Goal: Transaction & Acquisition: Obtain resource

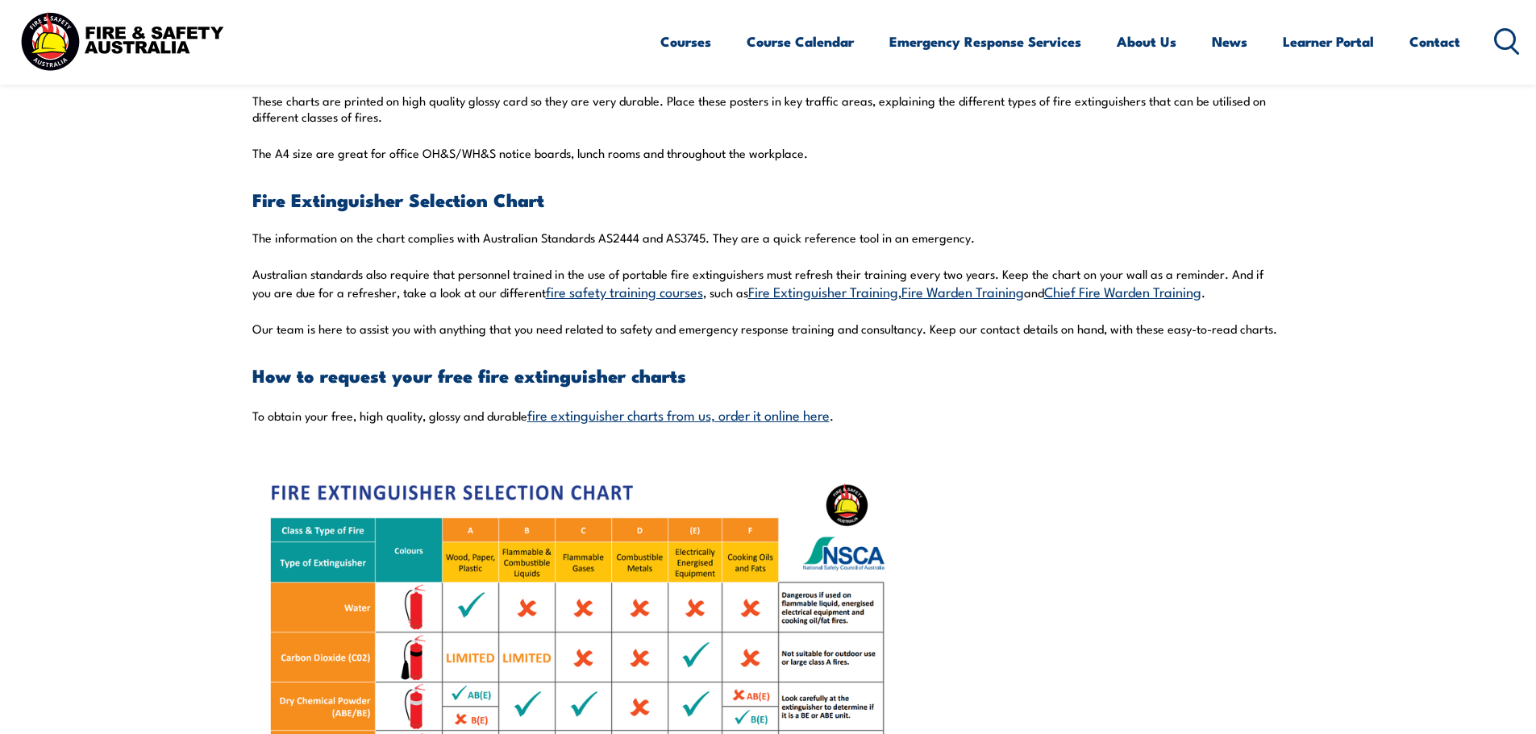
scroll to position [1048, 0]
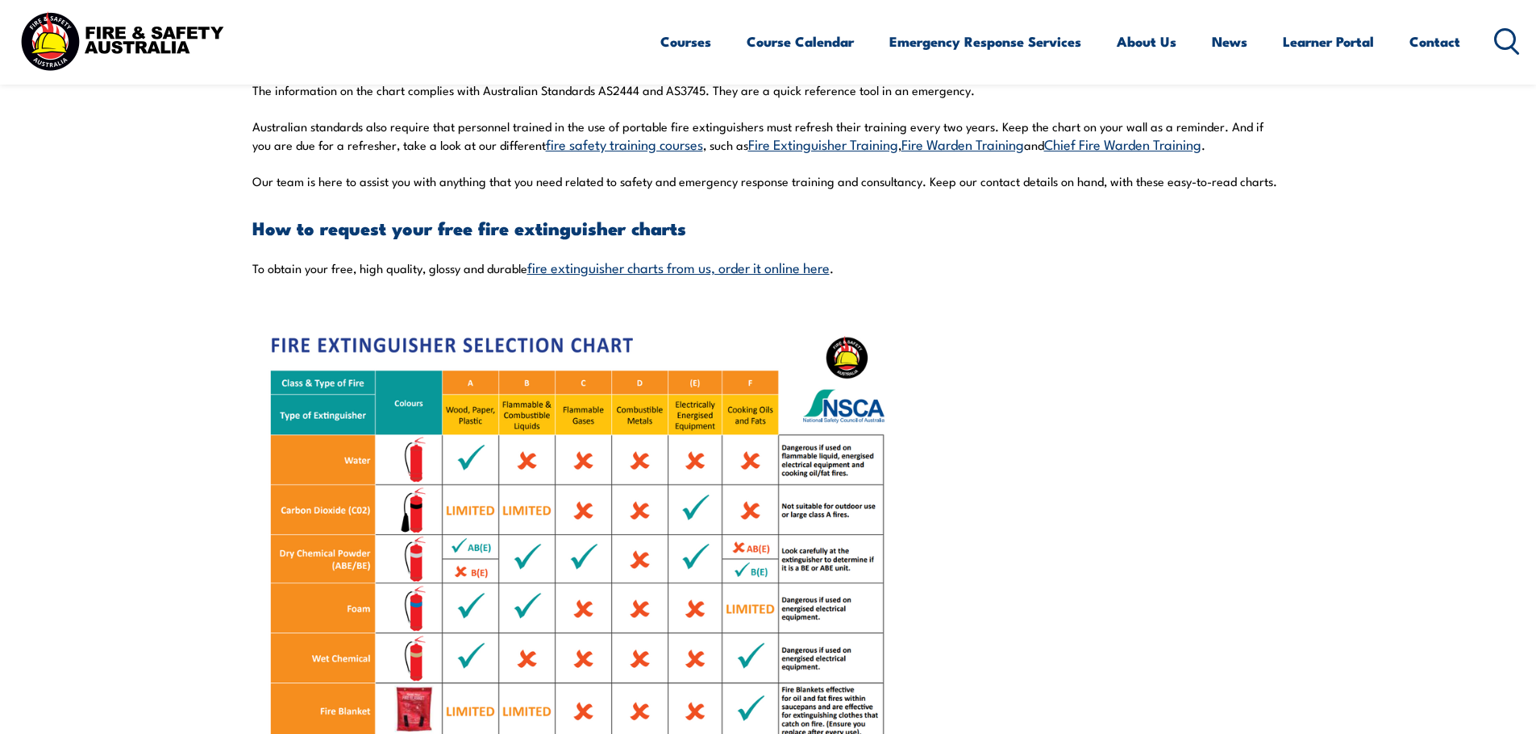
click at [640, 268] on link "fire extinguisher charts from us, order it online here" at bounding box center [678, 266] width 302 height 19
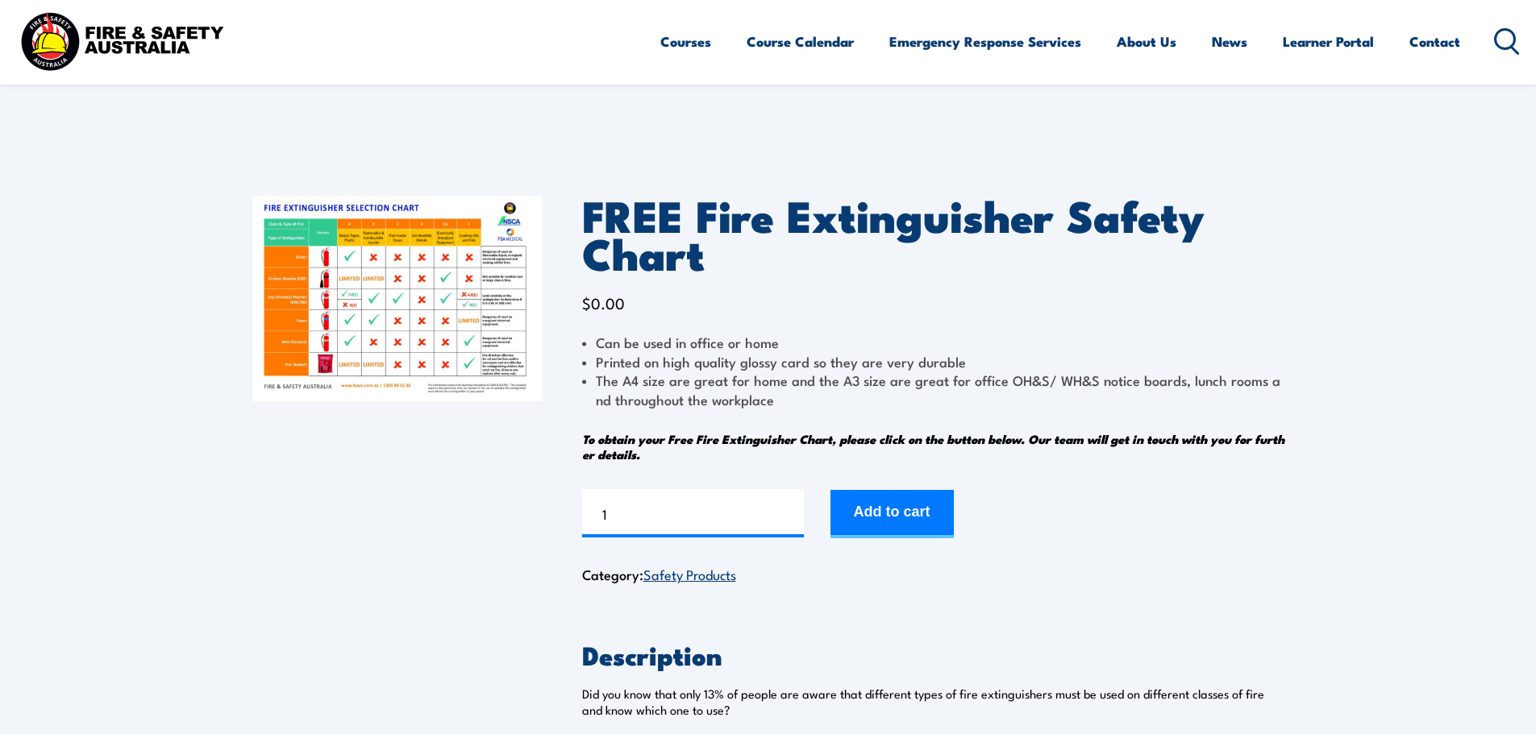
click at [972, 127] on body "Courses Course Calendar Emergency Response Services Services Overview Emergency…" at bounding box center [768, 415] width 1536 height 831
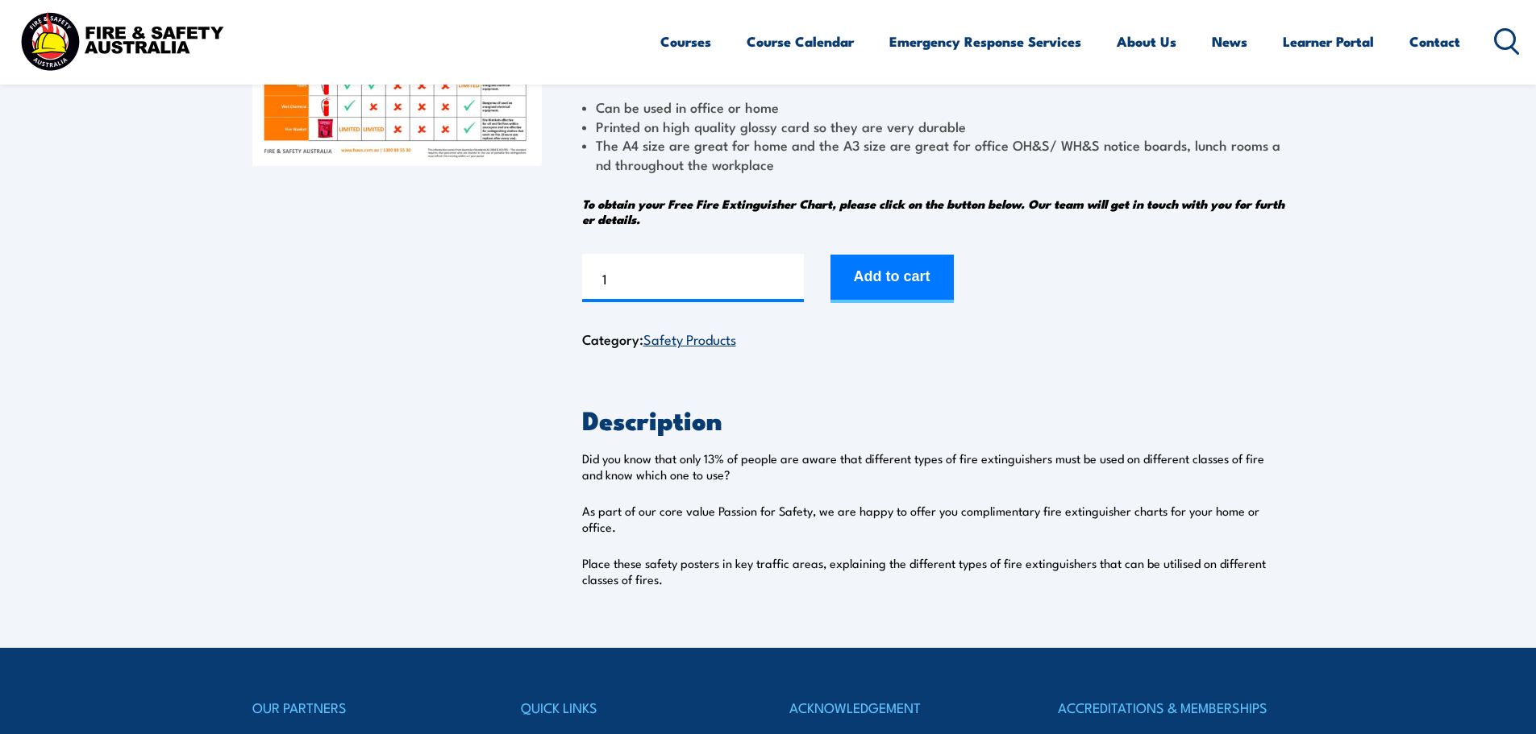
scroll to position [242, 0]
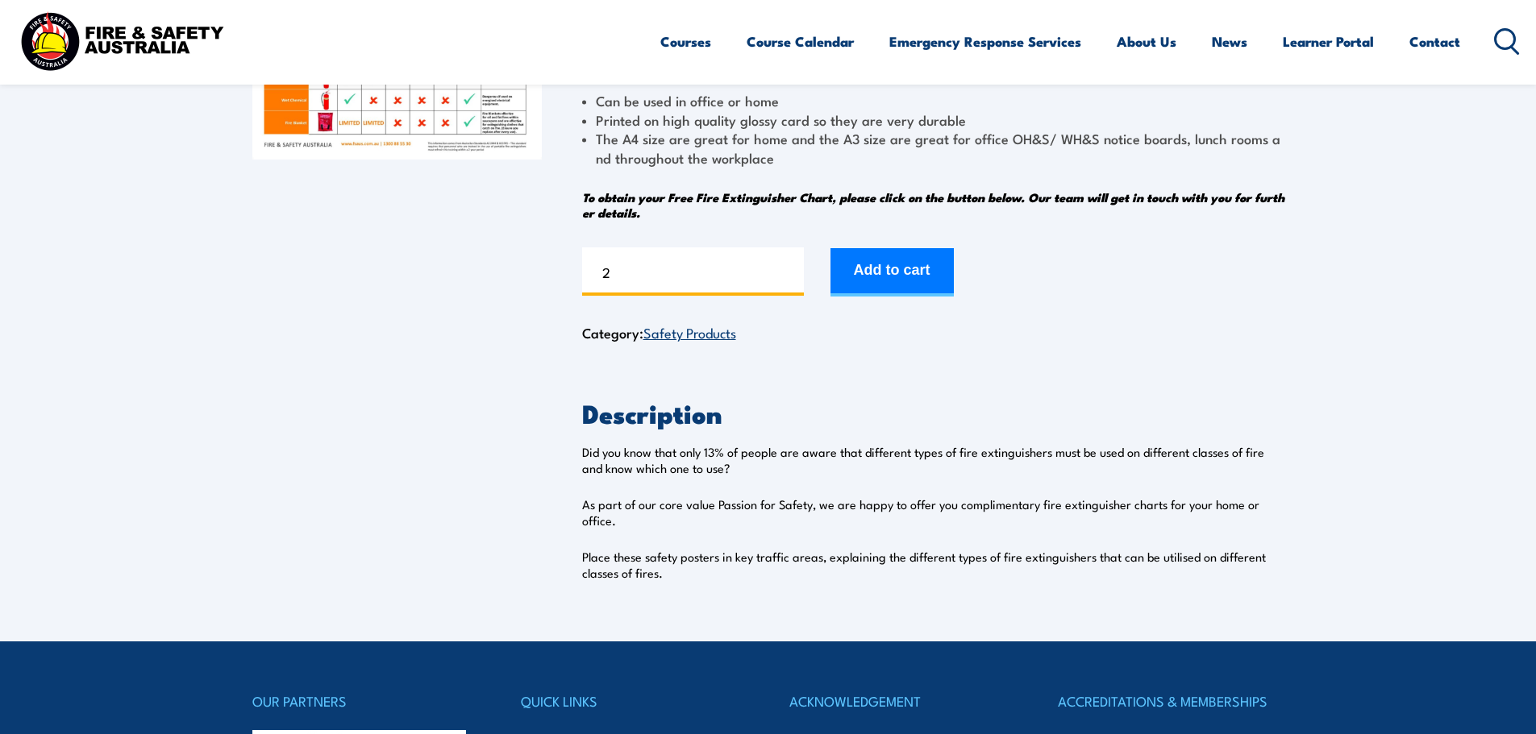
click at [788, 266] on input "2" at bounding box center [693, 271] width 222 height 48
click at [788, 266] on input "3" at bounding box center [693, 271] width 222 height 48
type input "4"
click at [788, 266] on input "4" at bounding box center [693, 271] width 222 height 48
click at [873, 269] on button "Add to cart" at bounding box center [891, 272] width 123 height 48
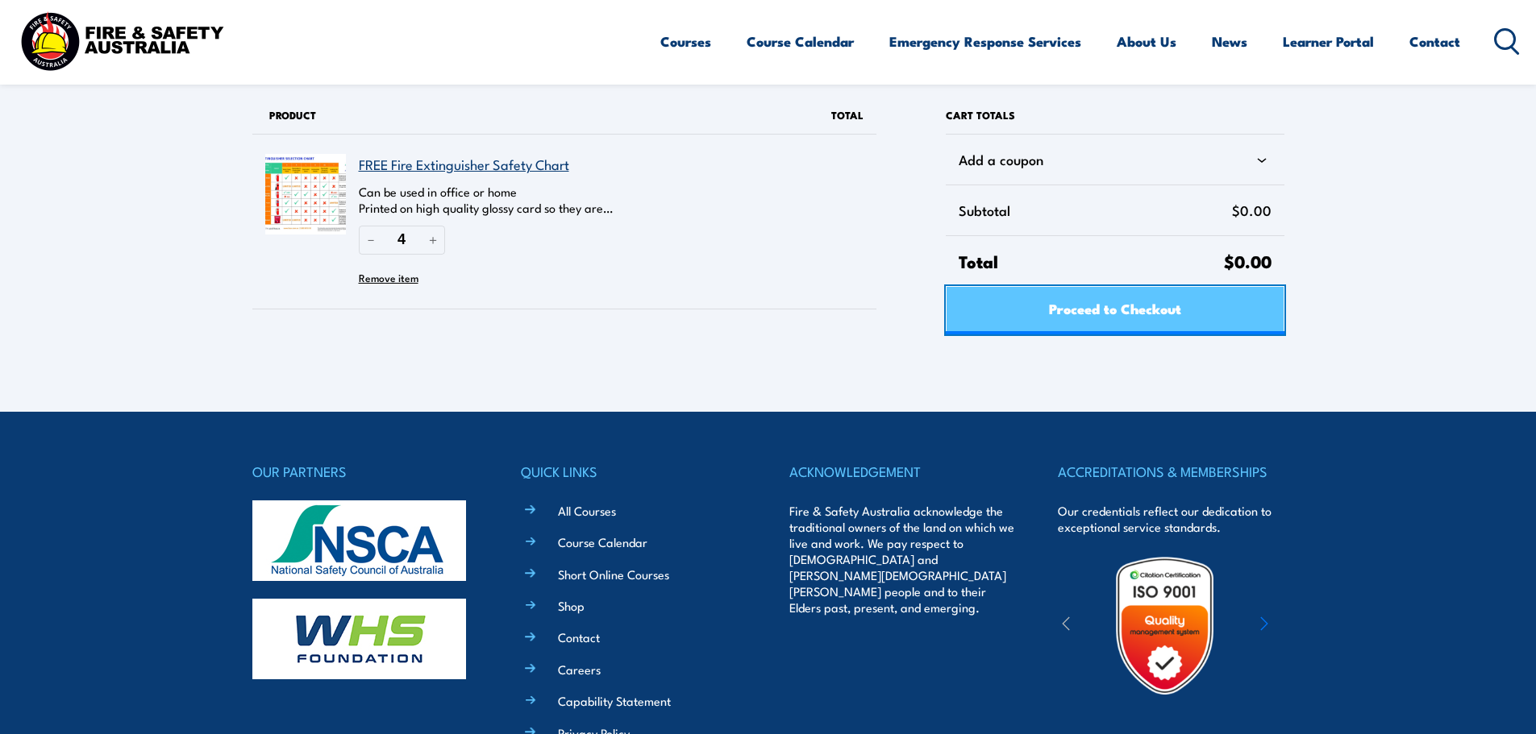
click at [1049, 310] on span "Proceed to Checkout" at bounding box center [1115, 308] width 132 height 43
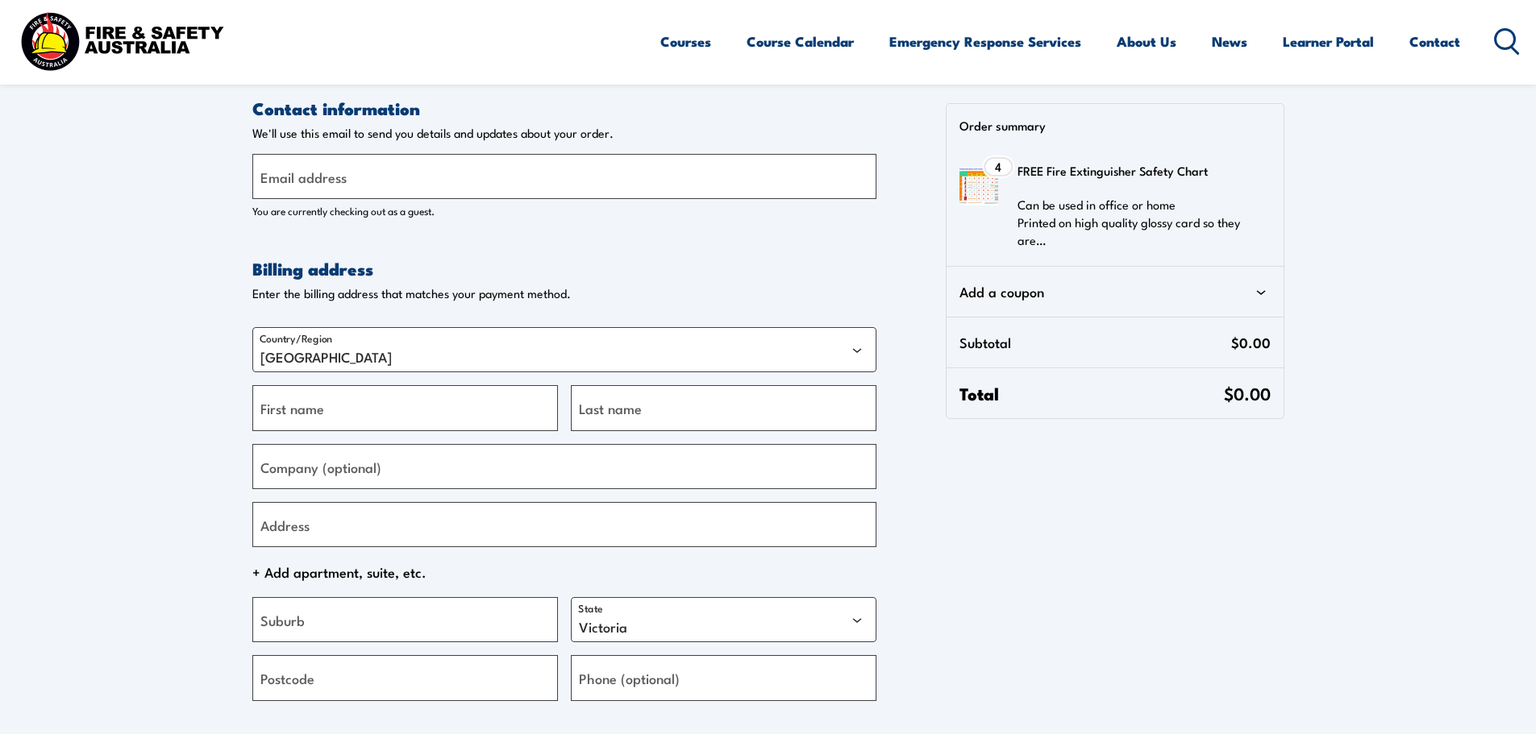
select select "VIC"
click at [419, 181] on input "Email address" at bounding box center [564, 176] width 624 height 45
click at [430, 189] on input "Email address" at bounding box center [564, 176] width 624 height 45
type input "[EMAIL_ADDRESS][PERSON_NAME][DOMAIN_NAME]"
click at [385, 406] on input "First name" at bounding box center [404, 407] width 305 height 45
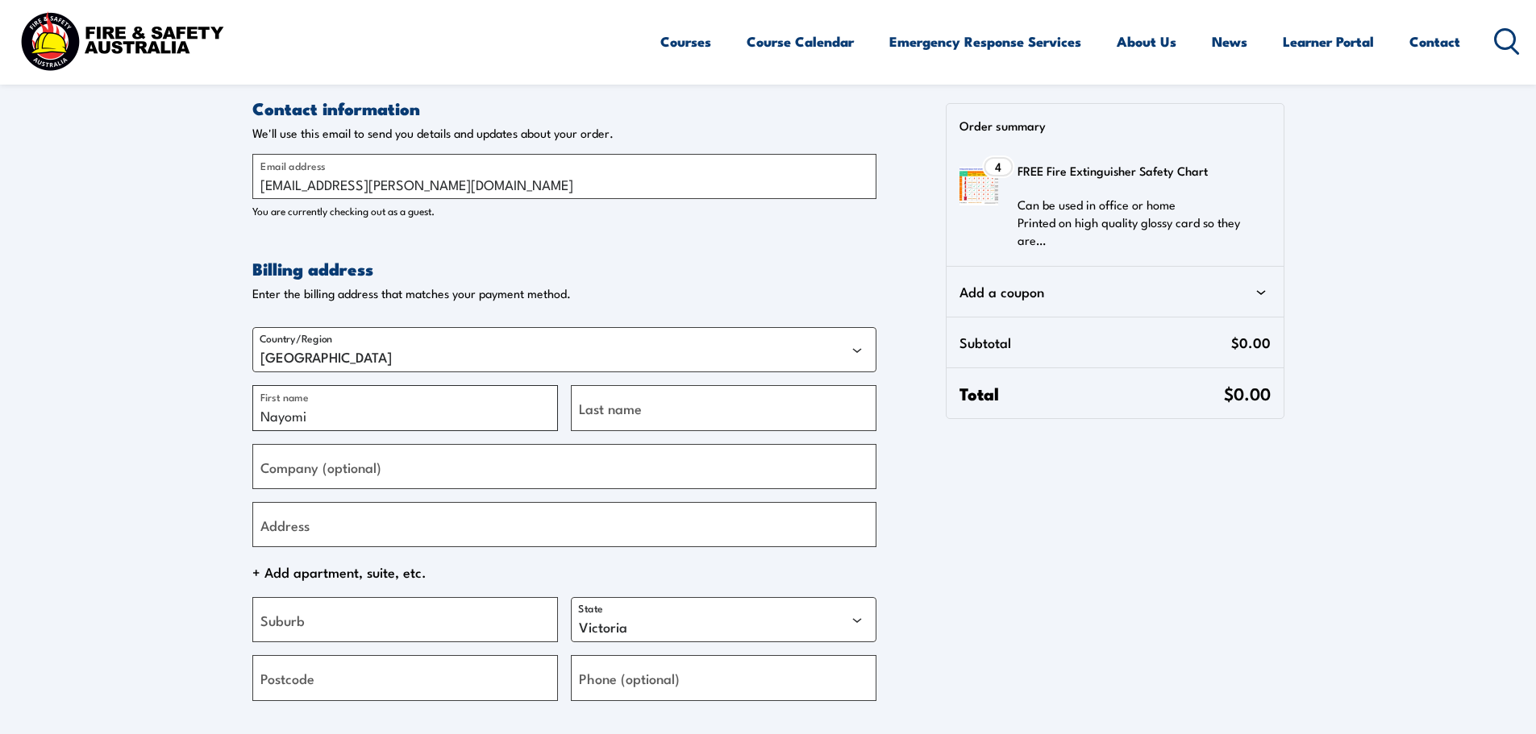
type input "Nayomi"
type input "Watts"
type input "Gilmac"
type input "[STREET_ADDRESS][PERSON_NAME]"
type input "Goornong"
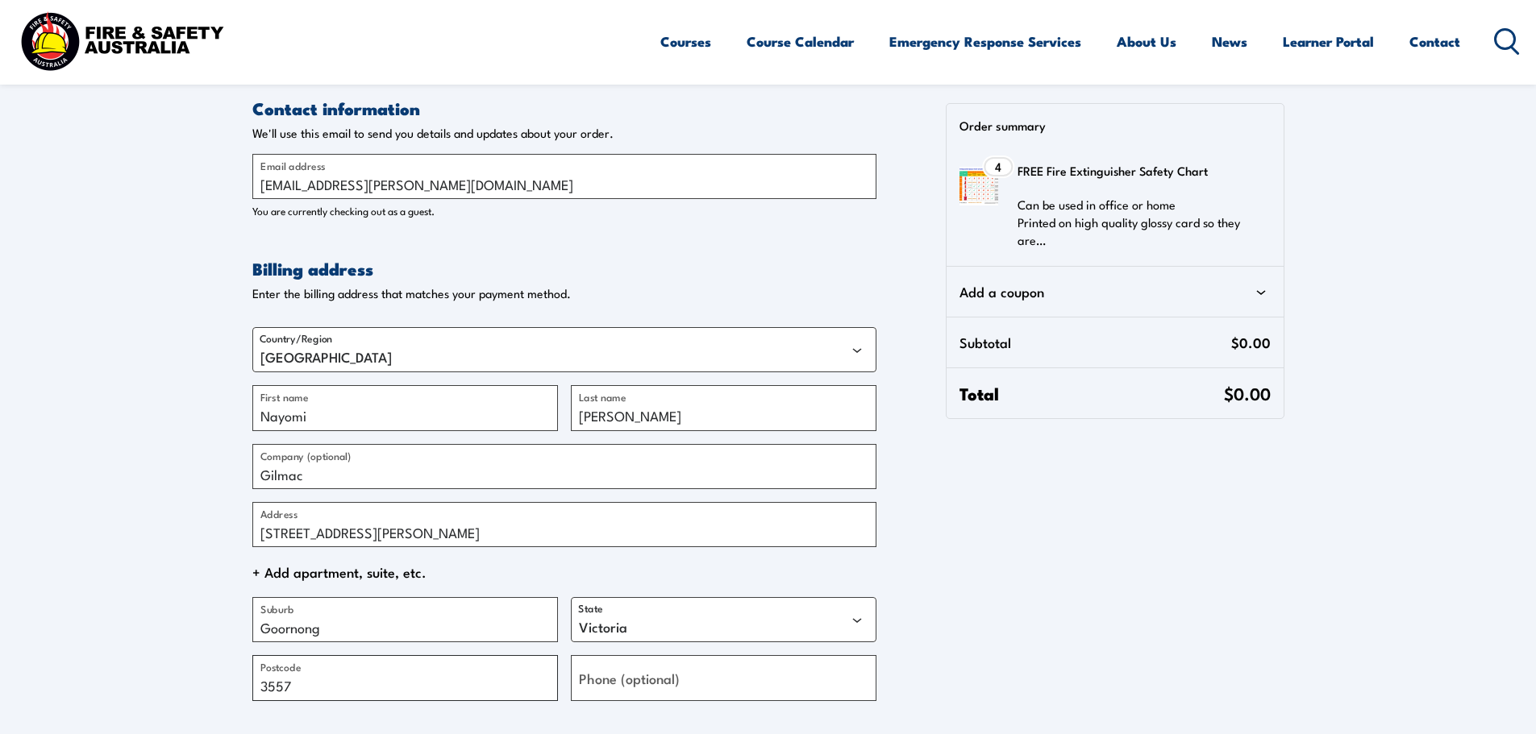
type input "3557"
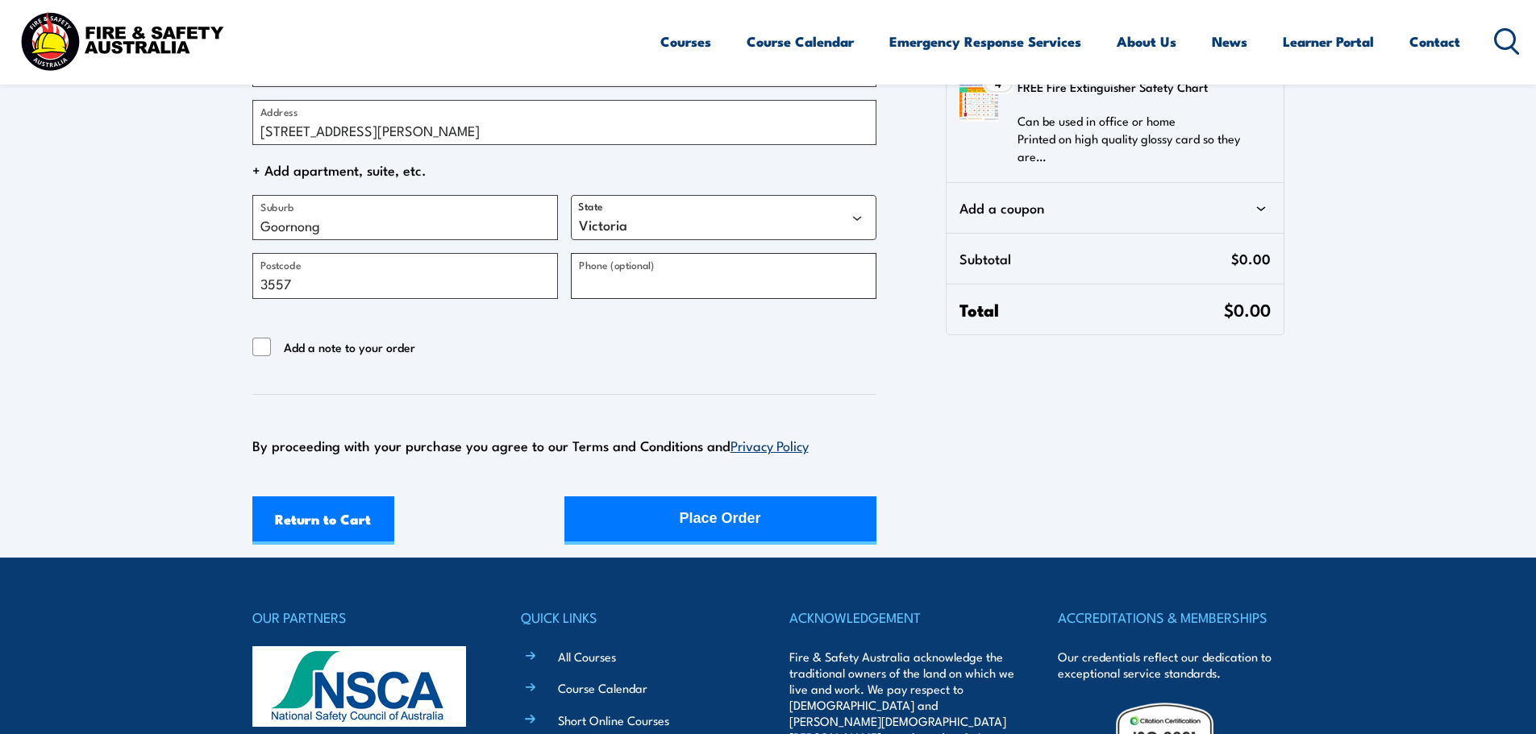
scroll to position [403, 0]
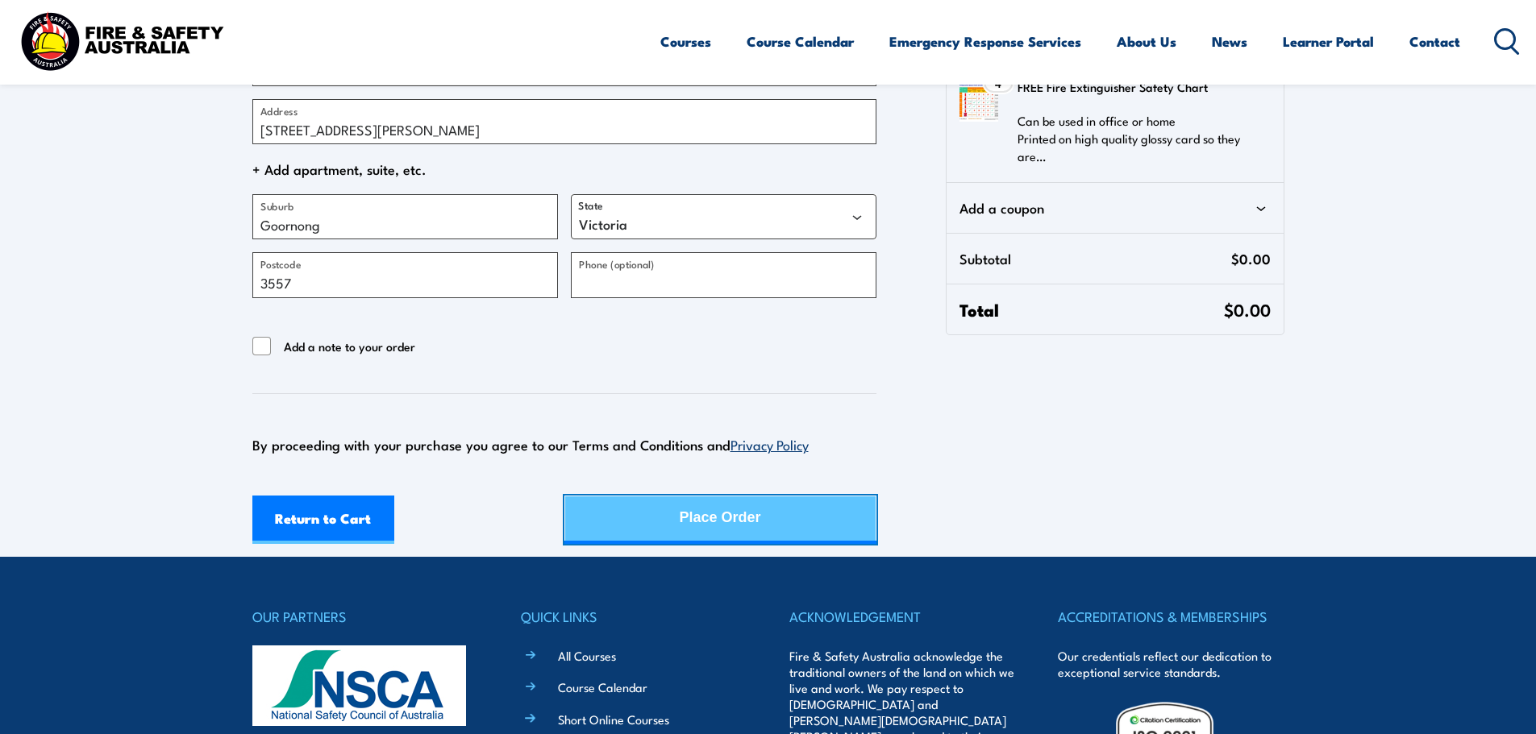
click at [745, 508] on div "Place Order" at bounding box center [719, 518] width 81 height 43
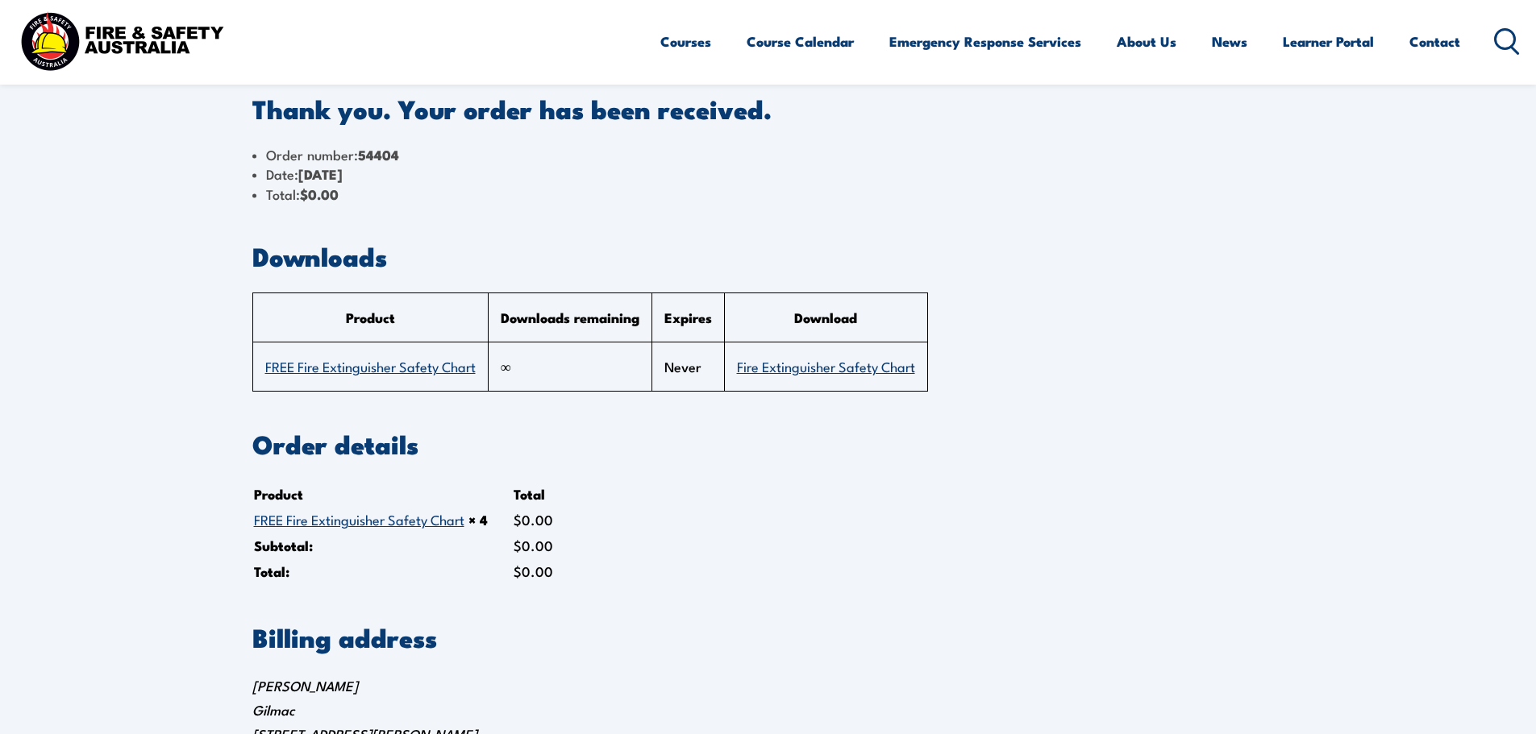
click at [857, 361] on link "Fire Extinguisher Safety Chart" at bounding box center [826, 365] width 178 height 19
